Goal: Use online tool/utility: Utilize a website feature to perform a specific function

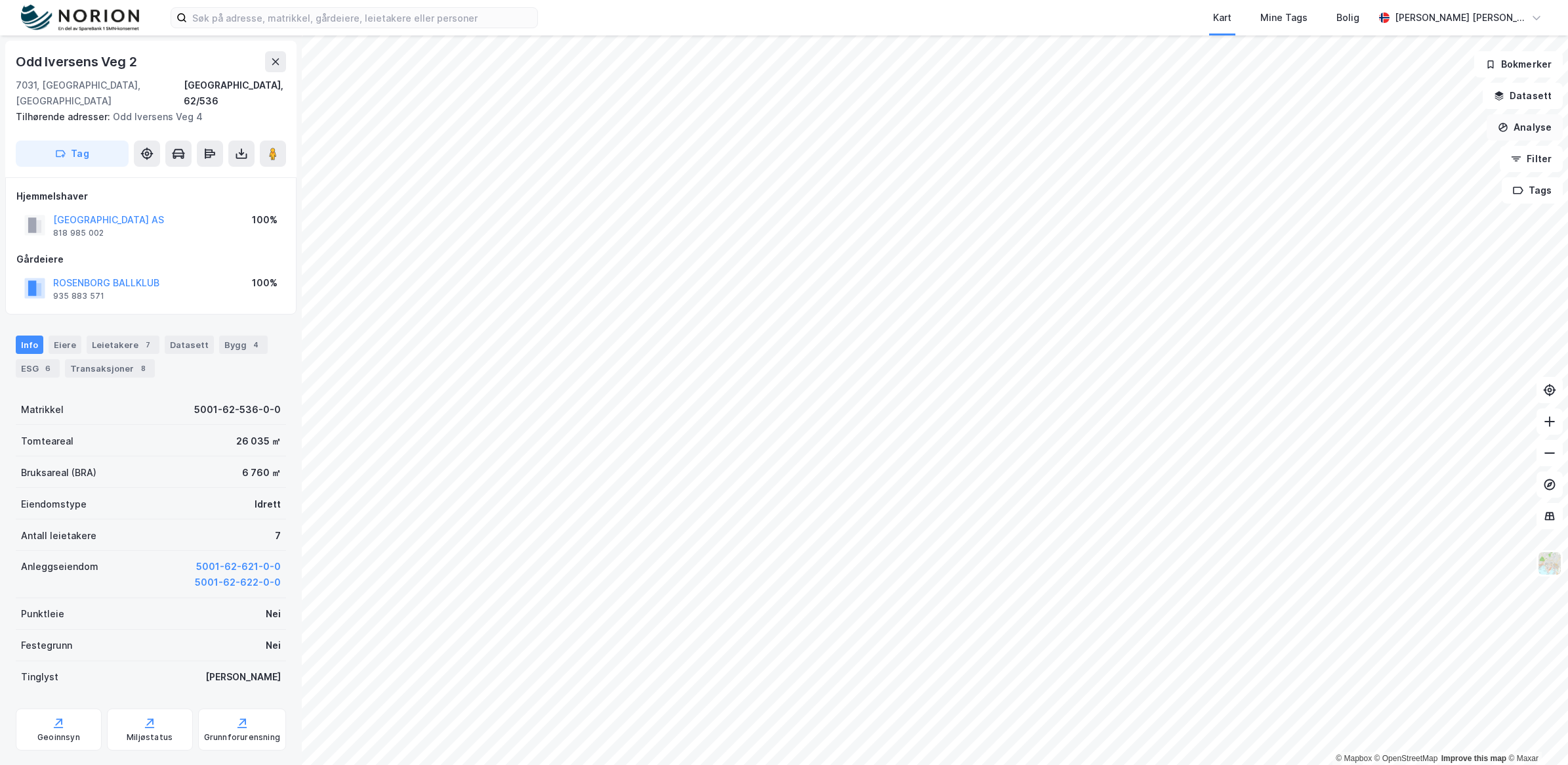
click at [1532, 130] on button "Analyse" at bounding box center [1525, 127] width 76 height 26
click at [1516, 103] on button "Datasett" at bounding box center [1523, 96] width 80 height 26
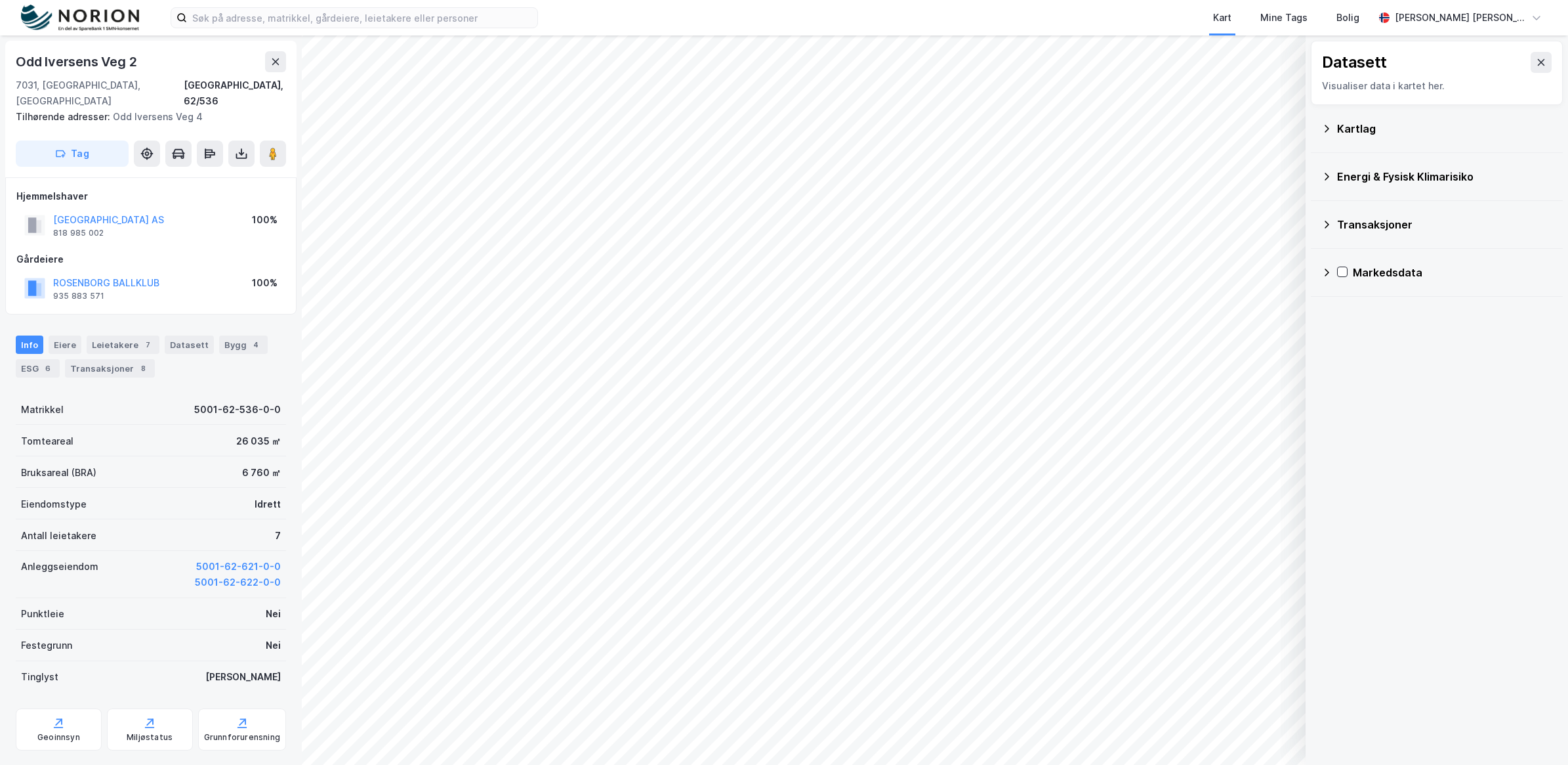
click at [1322, 129] on icon at bounding box center [1326, 128] width 10 height 10
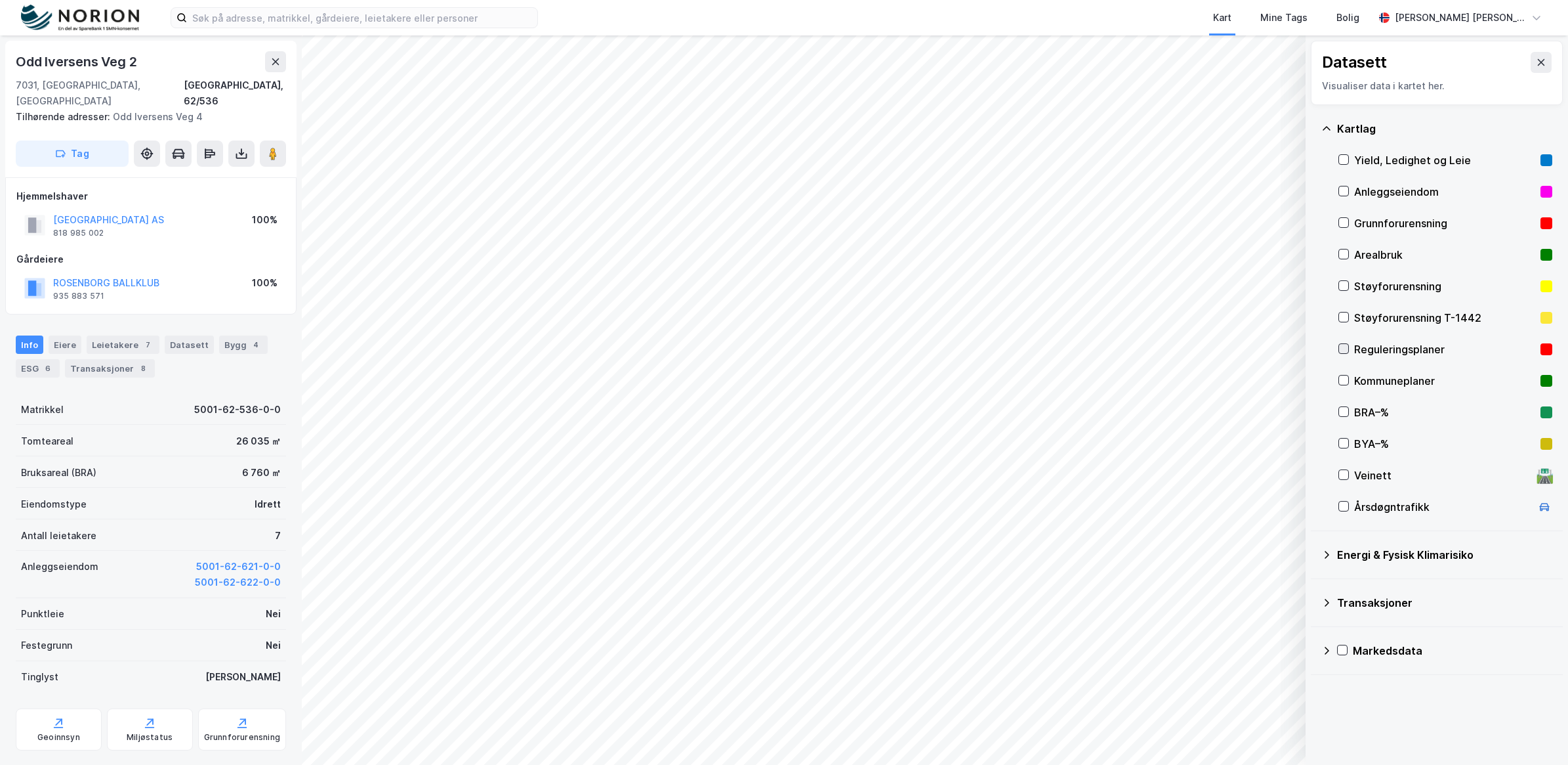
click at [1345, 347] on icon at bounding box center [1343, 348] width 9 height 9
click at [1536, 64] on button at bounding box center [1542, 63] width 21 height 21
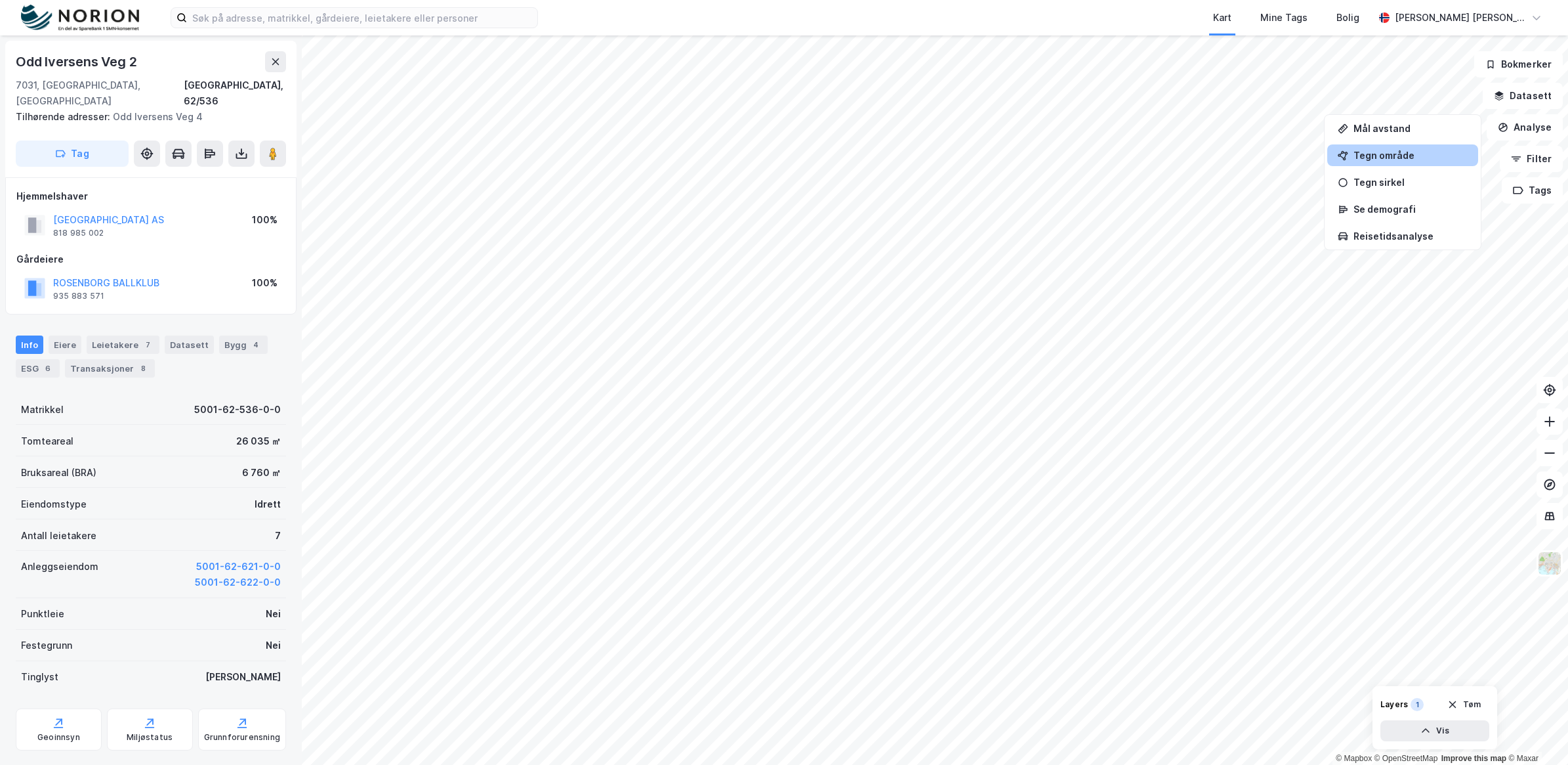
click at [1417, 158] on div "Tegn område" at bounding box center [1411, 155] width 114 height 11
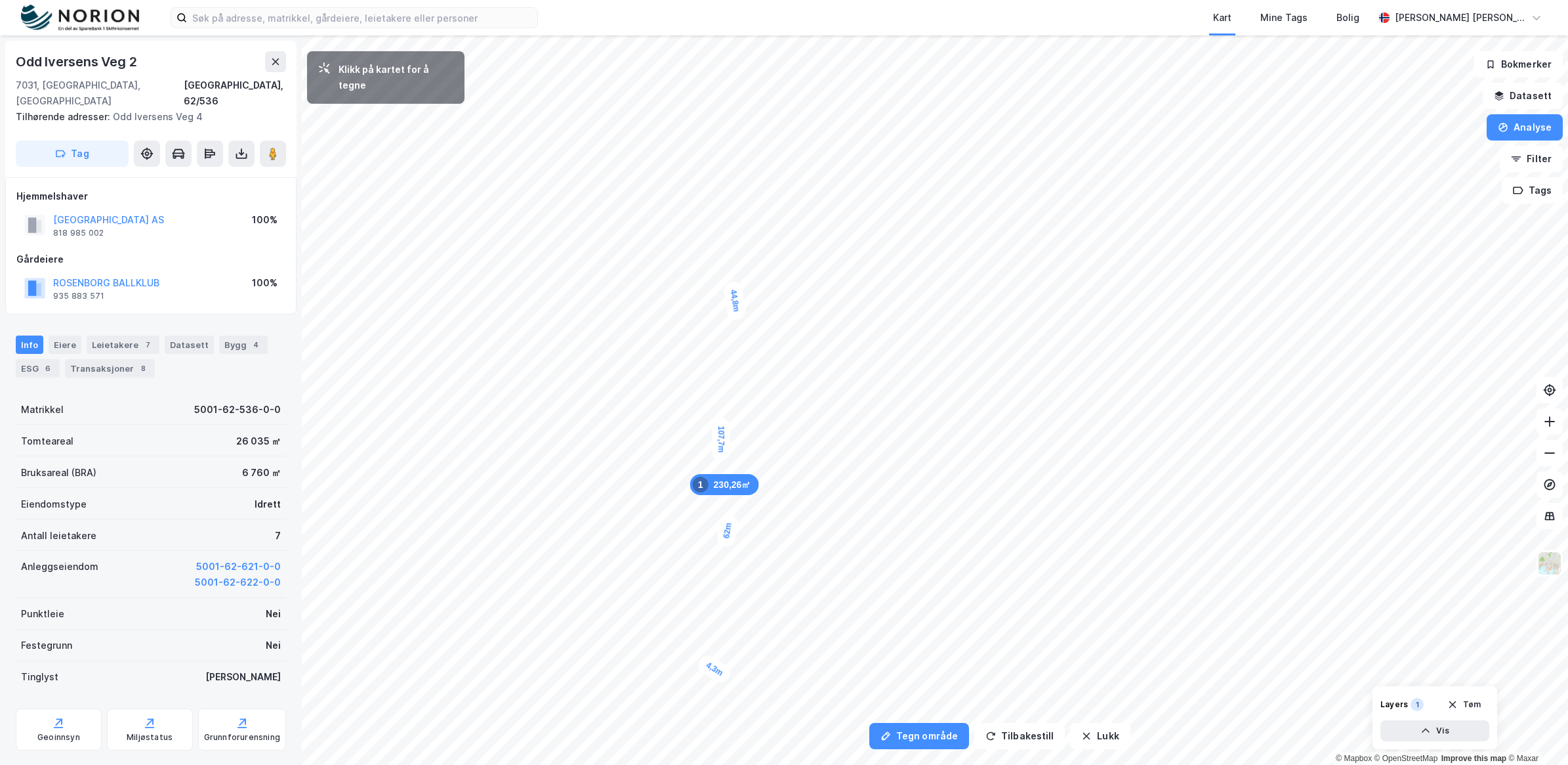
click at [722, 674] on div "4,3m" at bounding box center [714, 669] width 38 height 34
click at [808, 673] on div "3,2m" at bounding box center [813, 679] width 32 height 38
click at [827, 657] on div "5,3m" at bounding box center [817, 667] width 38 height 35
click at [835, 624] on div "7,4m" at bounding box center [831, 640] width 26 height 37
click at [820, 564] on div "4,6m" at bounding box center [825, 573] width 31 height 38
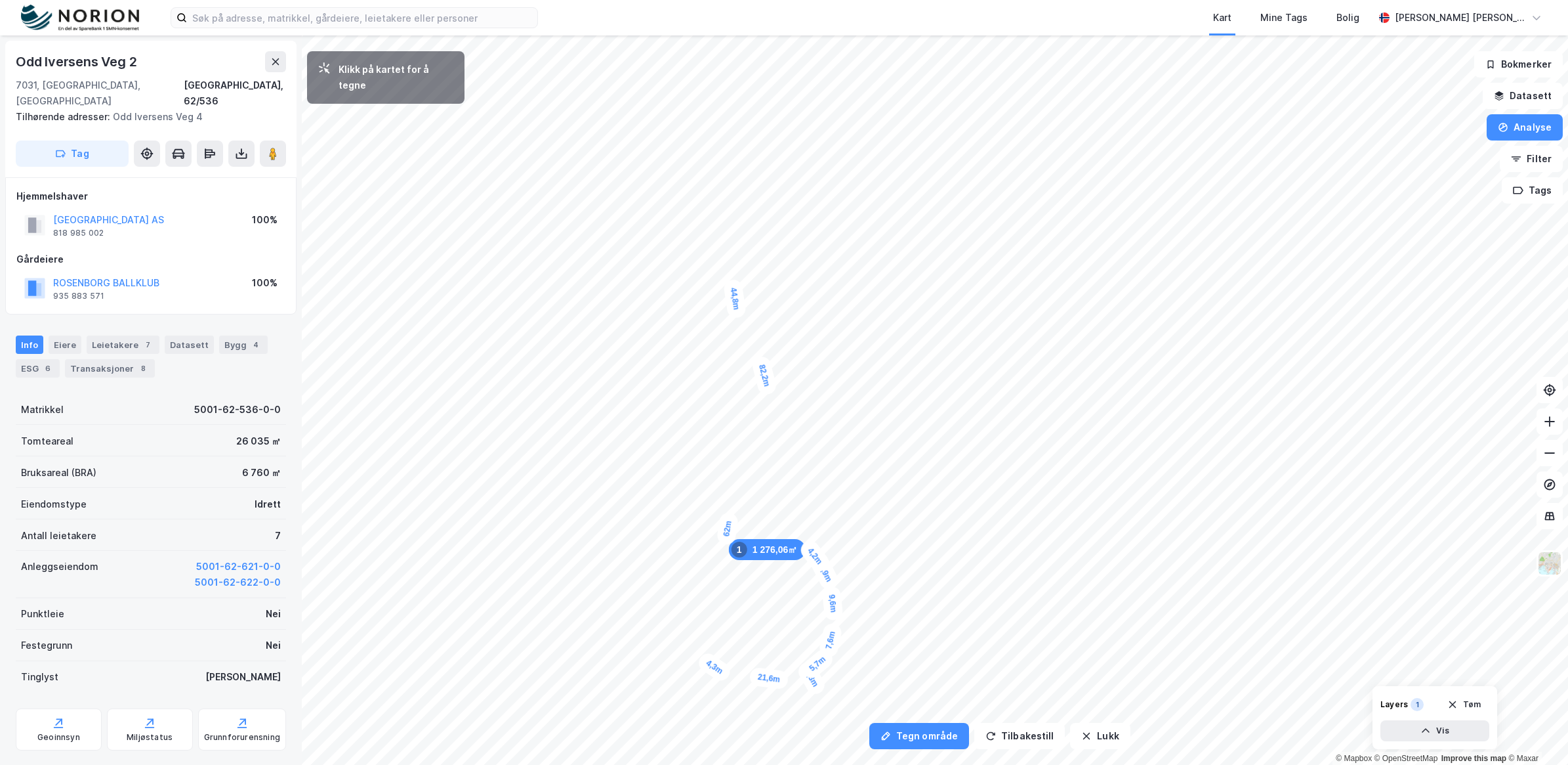
click at [810, 548] on div "4,2m" at bounding box center [815, 555] width 35 height 38
click at [770, 246] on div "7,1m" at bounding box center [784, 254] width 38 height 31
click at [738, 237] on div "7,4m" at bounding box center [754, 242] width 38 height 27
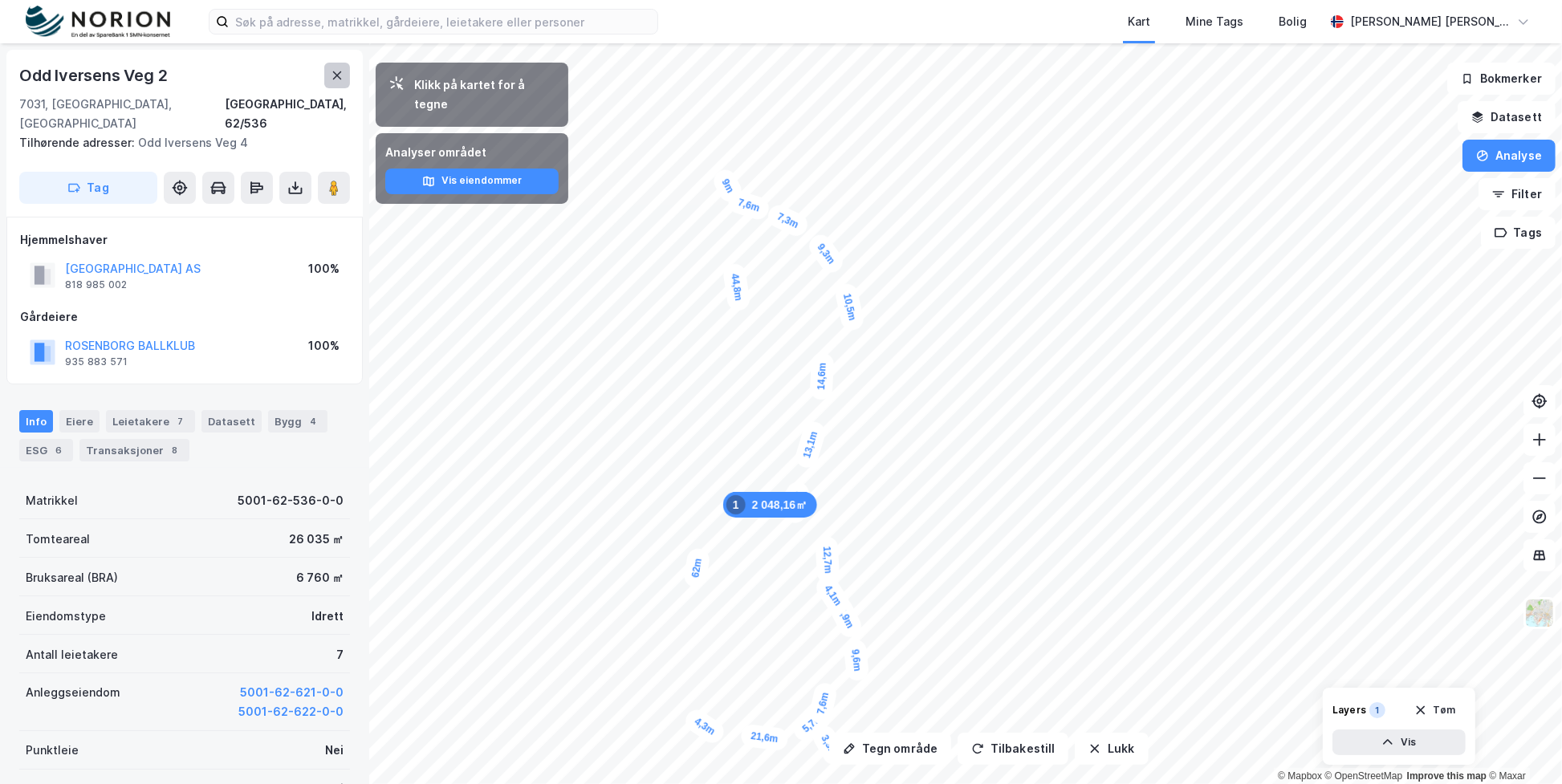
click at [337, 77] on icon at bounding box center [337, 76] width 9 height 8
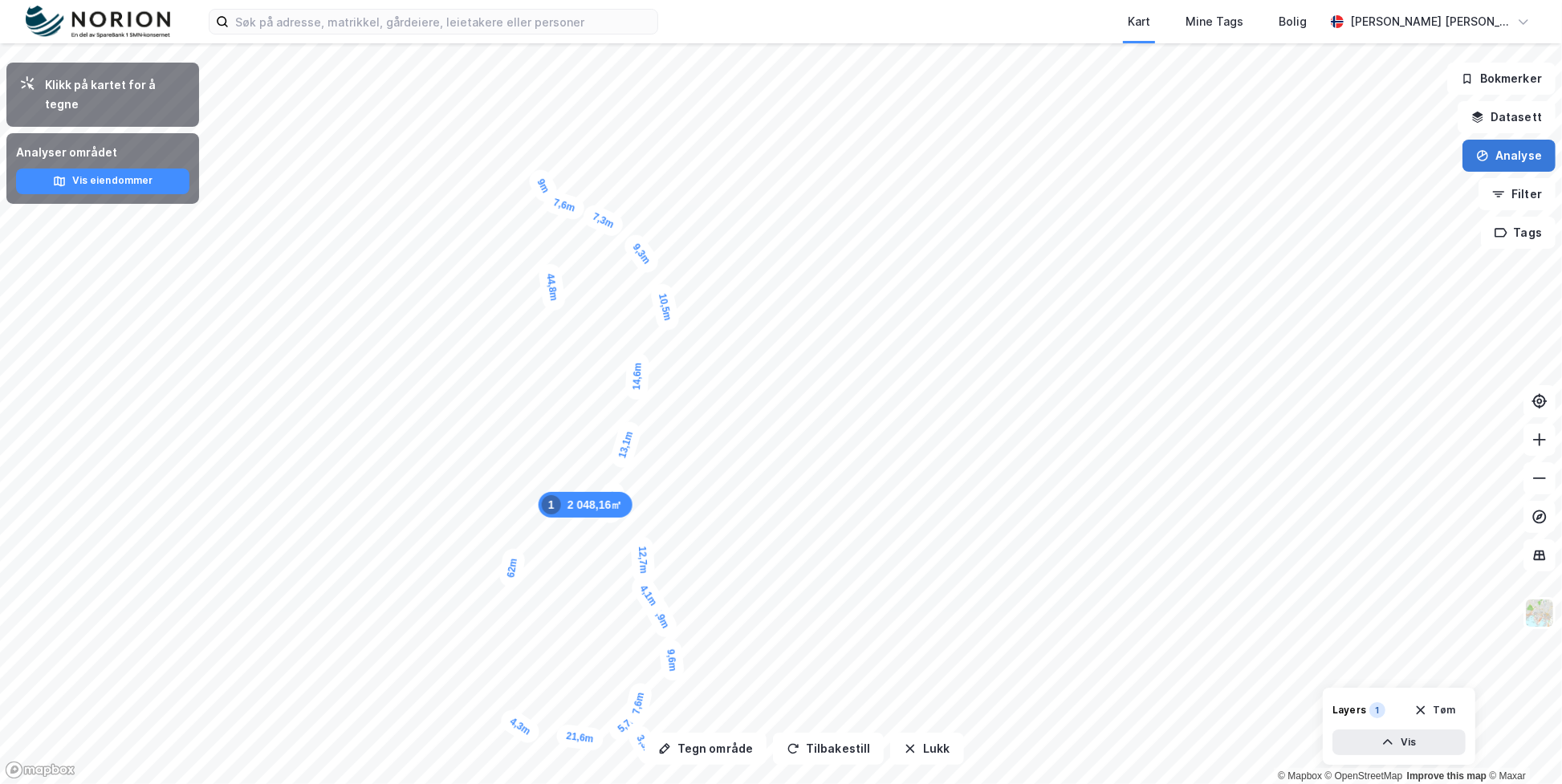
click at [1517, 158] on button "Analyse" at bounding box center [1509, 155] width 93 height 32
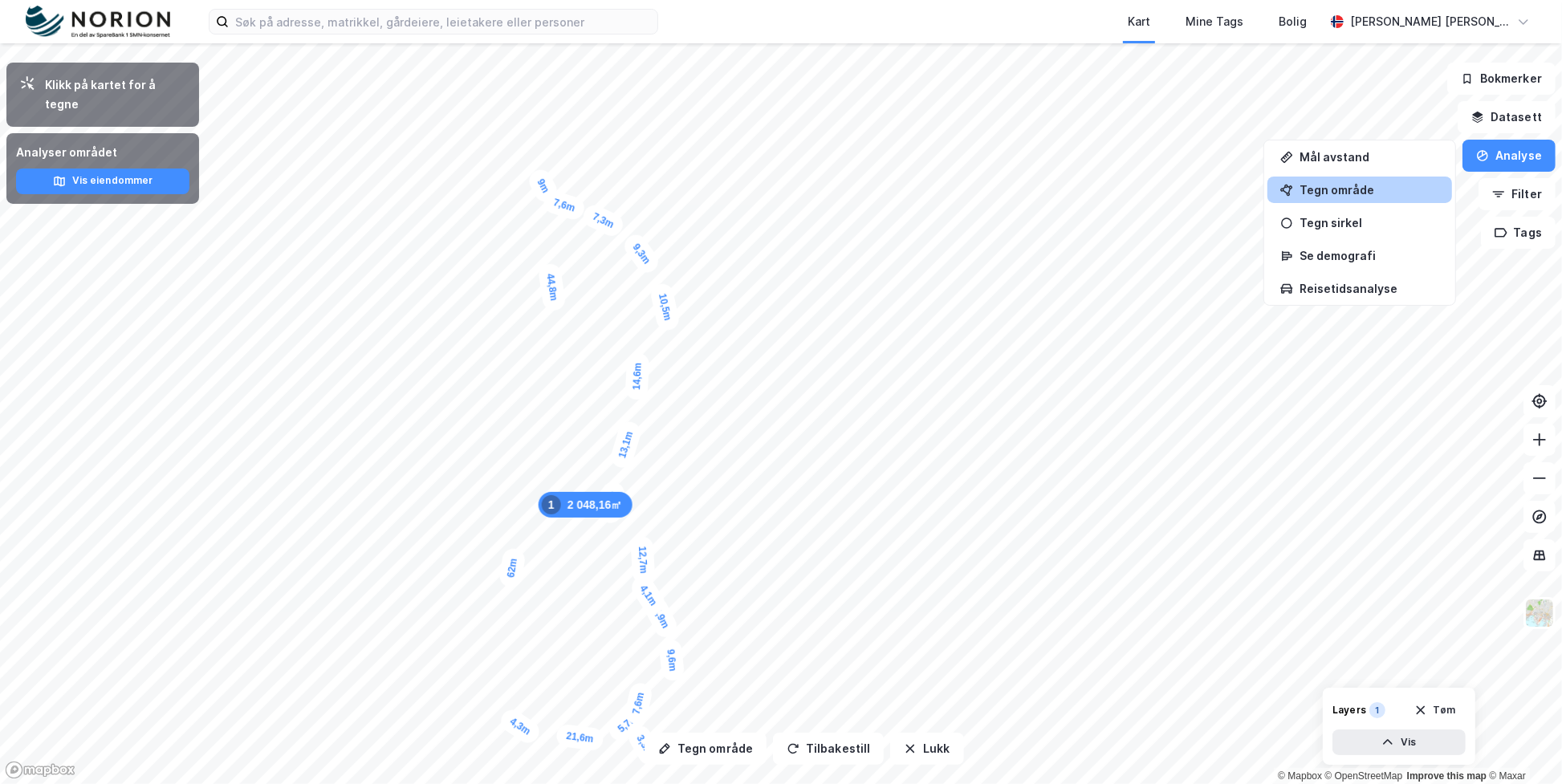
click at [1342, 186] on div "Tegn område" at bounding box center [1370, 189] width 139 height 14
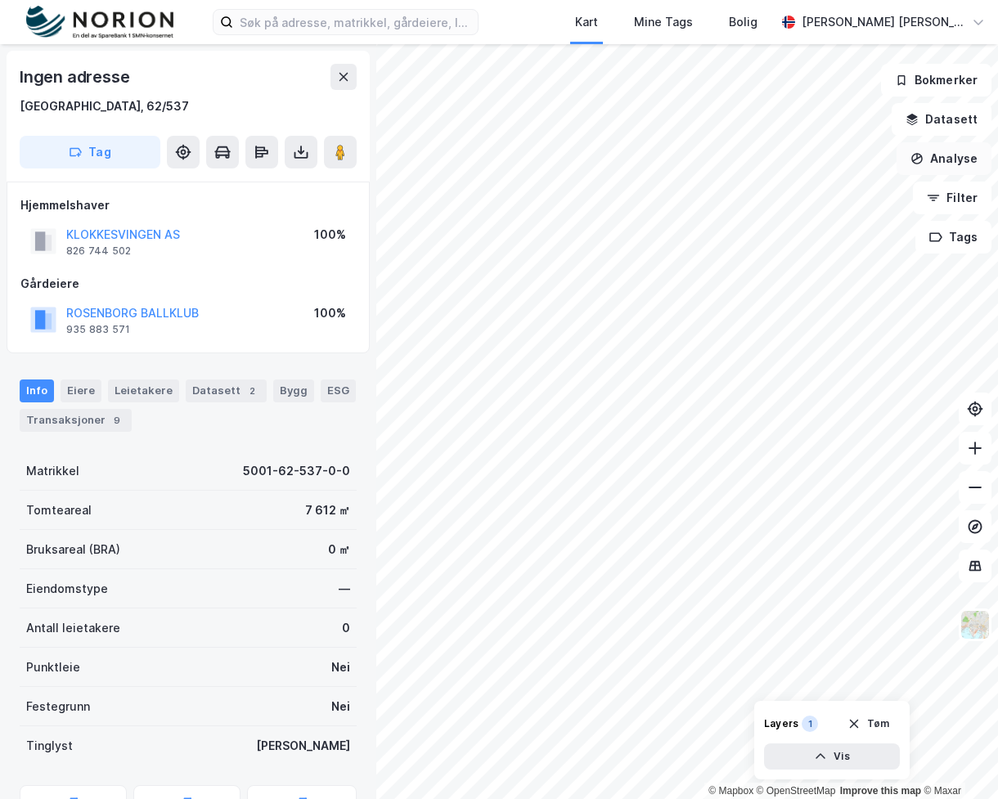
click at [943, 160] on button "Analyse" at bounding box center [943, 158] width 95 height 33
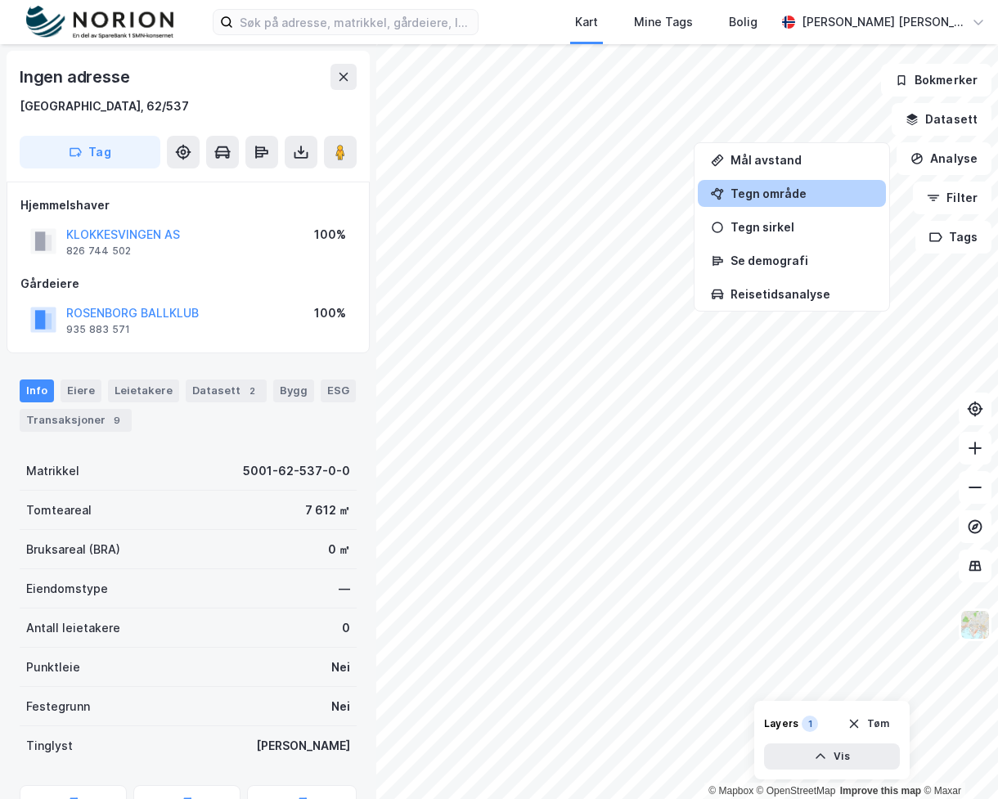
click at [790, 193] on div "Tegn område" at bounding box center [801, 193] width 142 height 14
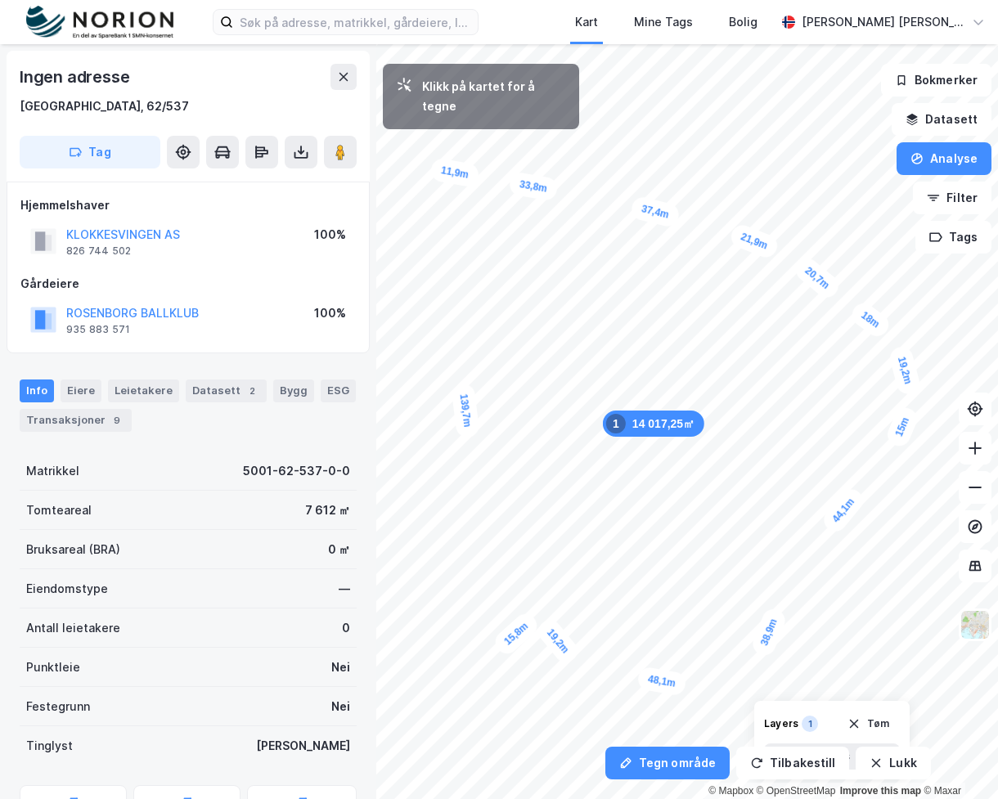
click at [432, 169] on div "11,9m" at bounding box center [454, 172] width 51 height 31
click at [485, 226] on div "13,9m" at bounding box center [466, 239] width 52 height 45
click at [496, 250] on div "7,5m" at bounding box center [491, 237] width 38 height 47
click at [520, 243] on div "6,9m" at bounding box center [507, 247] width 47 height 34
click at [536, 514] on div "7,3m" at bounding box center [554, 515] width 45 height 28
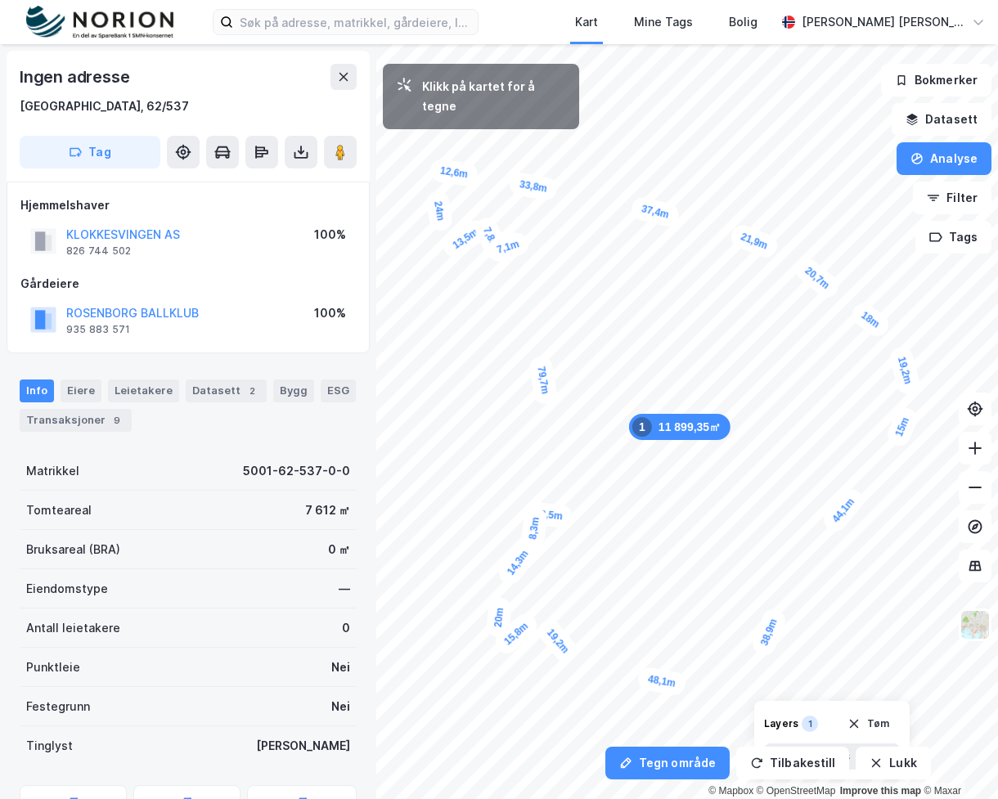
click at [505, 44] on div "11 899,35㎡ 1 15,8m 19,2m 48,1m 38,9m 44,1m 15m 19,2m 18m 20,7m 21,9m 37,4m 33,8…" at bounding box center [499, 44] width 998 height 0
click at [479, 599] on div "8,5m" at bounding box center [492, 592] width 47 height 42
